Goal: Task Accomplishment & Management: Manage account settings

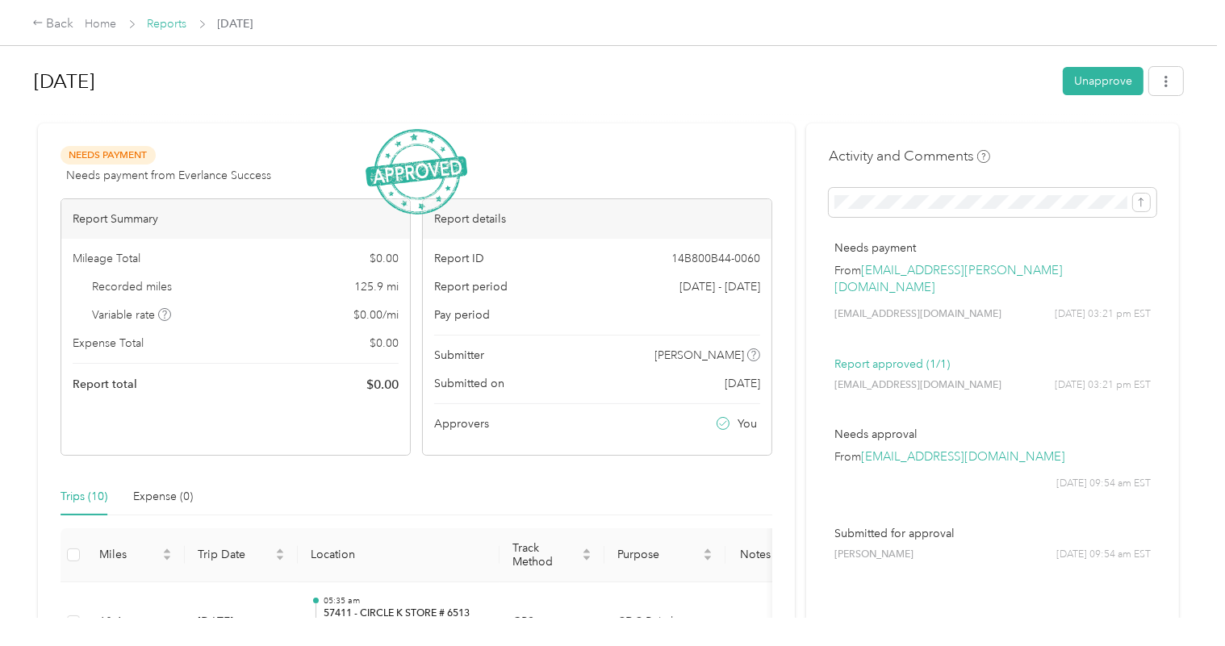
click at [151, 23] on link "Reports" at bounding box center [168, 24] width 40 height 14
